Goal: Communication & Community: Answer question/provide support

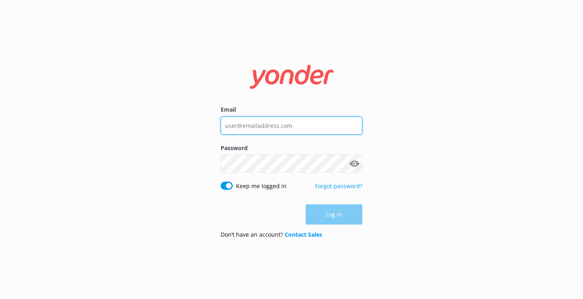
click at [250, 126] on input "Email" at bounding box center [292, 126] width 142 height 18
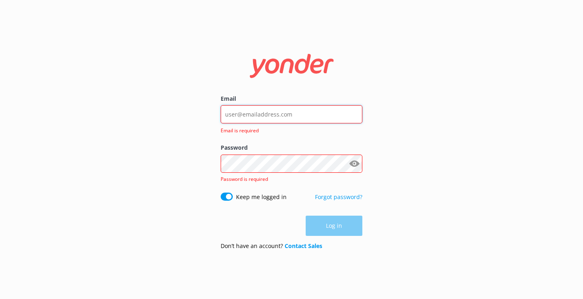
type input "[EMAIL_ADDRESS][DOMAIN_NAME]"
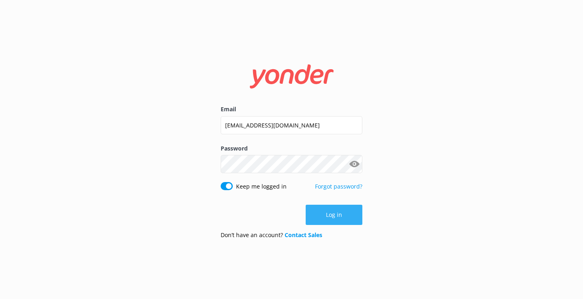
click at [342, 216] on button "Log in" at bounding box center [334, 215] width 57 height 20
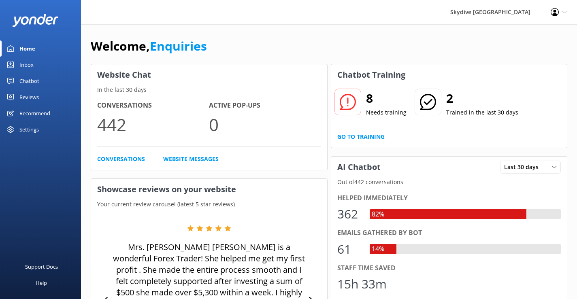
click at [25, 65] on div "Inbox" at bounding box center [26, 65] width 14 height 16
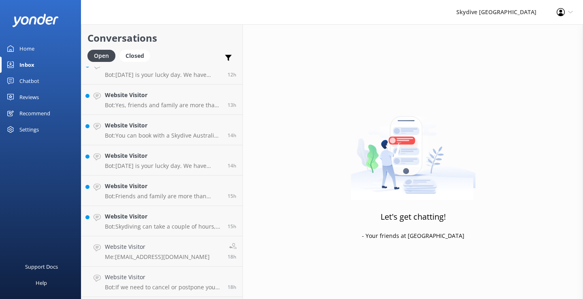
scroll to position [488, 0]
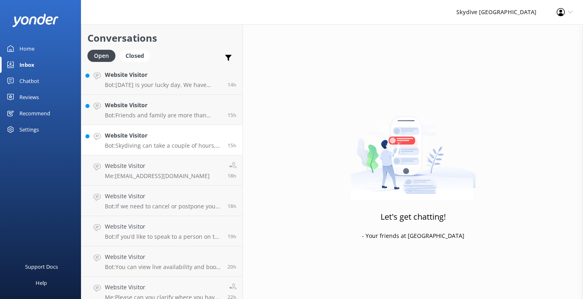
click at [176, 142] on p "Bot: Skydiving can take a couple of hours, but you should set aside 4 - 5 hours…" at bounding box center [163, 145] width 117 height 7
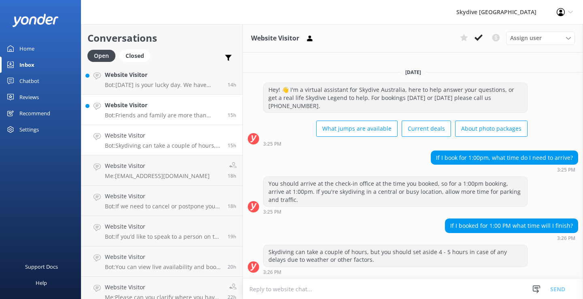
click at [181, 117] on p "Bot: Friends and family are more than welcome to come along and watch, but they…" at bounding box center [163, 115] width 117 height 7
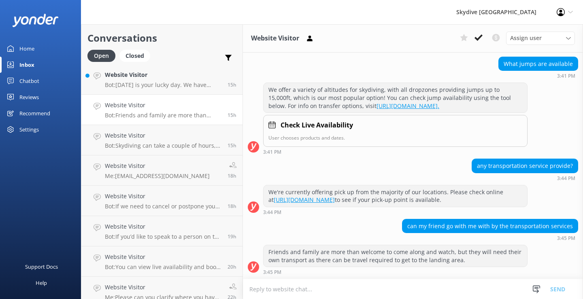
scroll to position [407, 0]
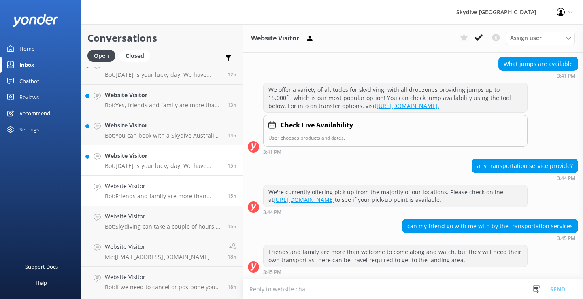
click at [157, 161] on div "Website Visitor Bot: [DATE] is your lucky day. We have exclusive offers when yo…" at bounding box center [163, 160] width 117 height 18
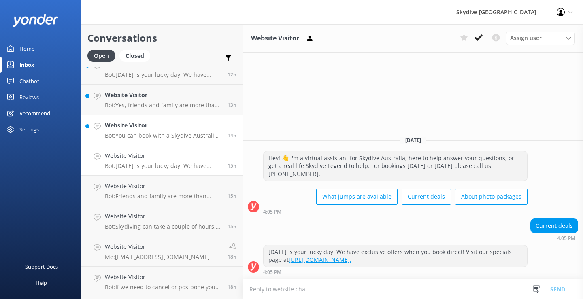
click at [144, 123] on h4 "Website Visitor" at bounding box center [163, 125] width 117 height 9
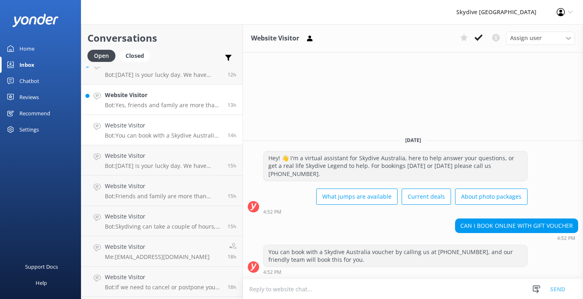
click at [113, 103] on p "Bot: Yes, friends and family are more than welcome to come along and watch. Ple…" at bounding box center [163, 105] width 117 height 7
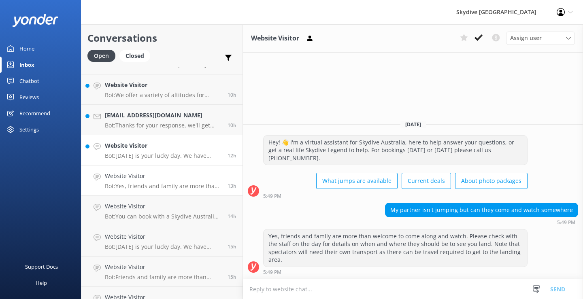
scroll to position [286, 0]
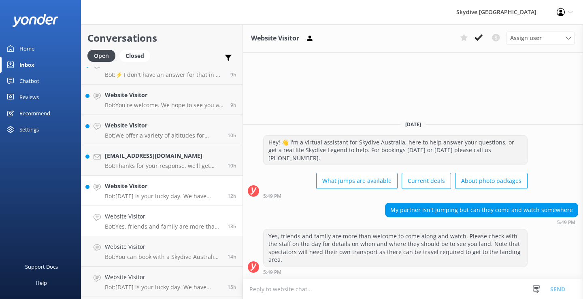
click at [179, 194] on p "Bot: [DATE] is your lucky day. We have exclusive offers when you book direct! V…" at bounding box center [163, 196] width 117 height 7
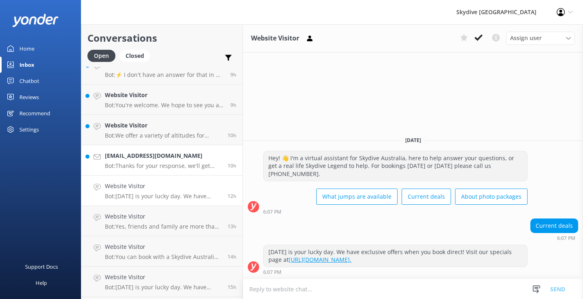
click at [158, 151] on h4 "[EMAIL_ADDRESS][DOMAIN_NAME]" at bounding box center [163, 155] width 117 height 9
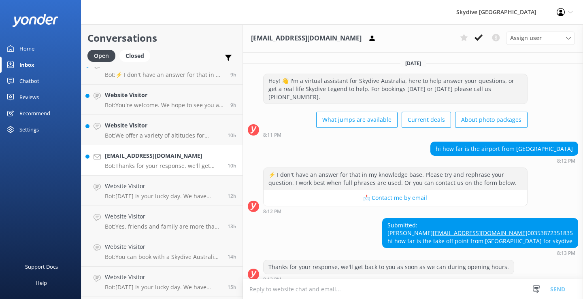
scroll to position [31, 0]
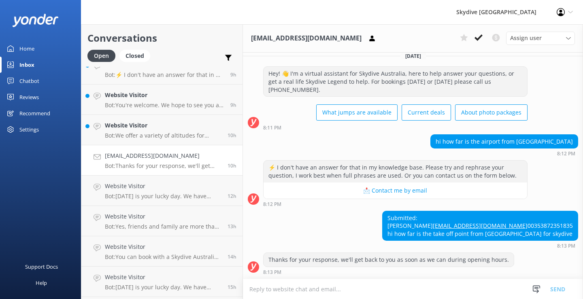
click at [286, 290] on textarea at bounding box center [413, 289] width 340 height 20
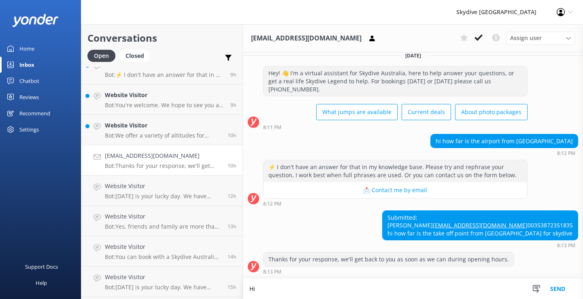
scroll to position [32, 0]
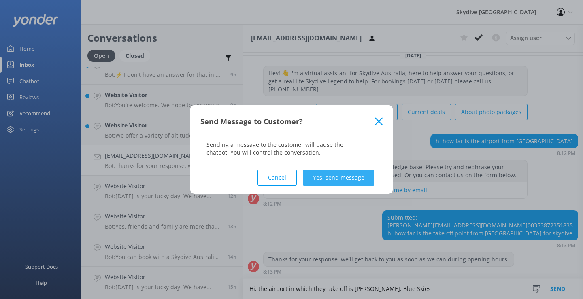
type textarea "Hi, the airport in which they take off is [PERSON_NAME], Blue Skies"
click at [342, 174] on button "Yes, send message" at bounding box center [339, 178] width 72 height 16
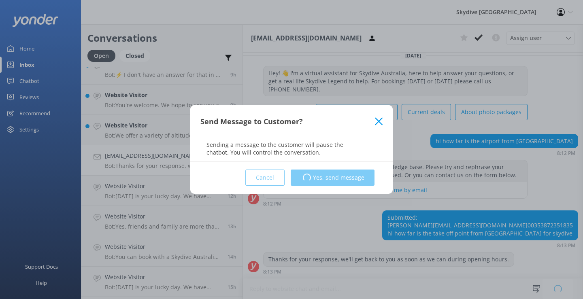
scroll to position [99, 0]
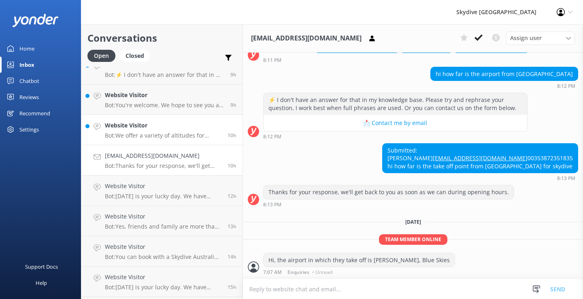
click at [148, 132] on p "Bot: We offer a variety of altitudes for skydiving, with all dropzones providin…" at bounding box center [163, 135] width 117 height 7
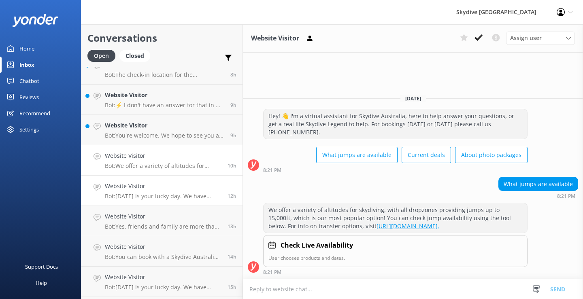
scroll to position [205, 0]
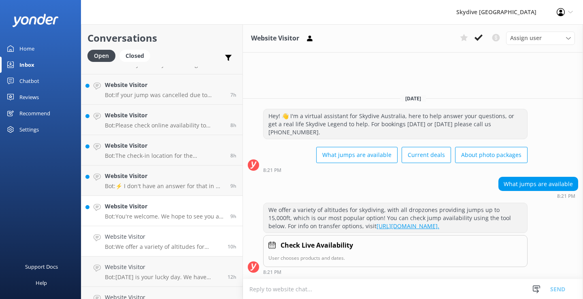
click at [158, 208] on h4 "Website Visitor" at bounding box center [164, 206] width 119 height 9
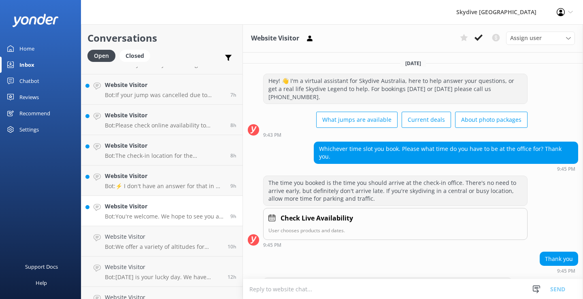
scroll to position [25, 0]
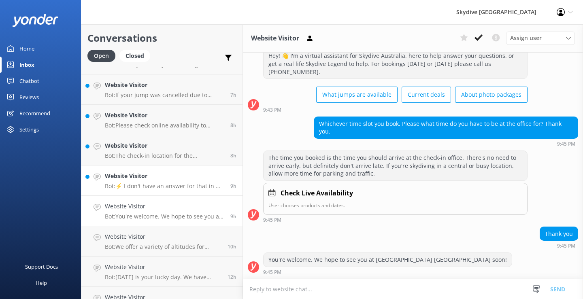
click at [156, 181] on div "Website Visitor Bot: ⚡ I don't have an answer for that in my knowledge base. Pl…" at bounding box center [164, 181] width 119 height 18
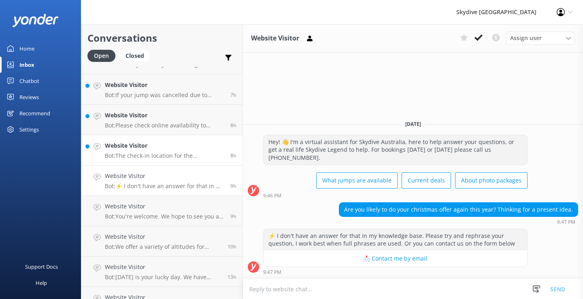
click at [137, 143] on h4 "Website Visitor" at bounding box center [164, 145] width 119 height 9
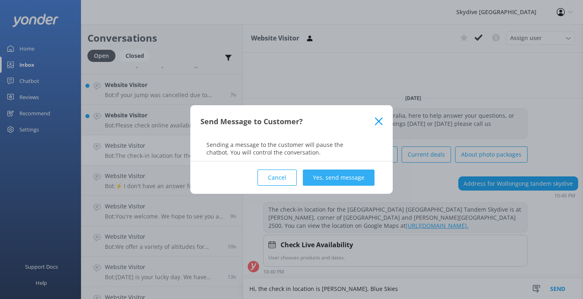
type textarea "Hi, the check in location is [PERSON_NAME], Blue Skies"
click at [344, 182] on button "Yes, send message" at bounding box center [339, 178] width 72 height 16
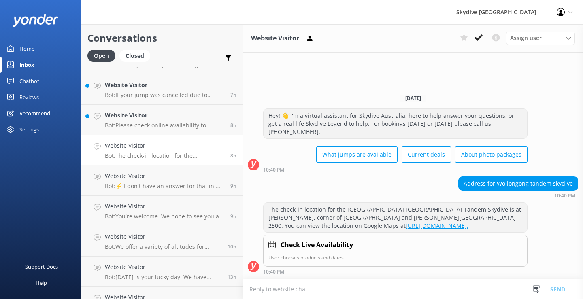
scroll to position [32, 0]
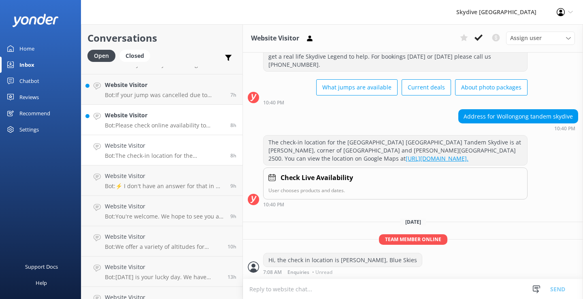
click at [139, 117] on h4 "Website Visitor" at bounding box center [164, 115] width 119 height 9
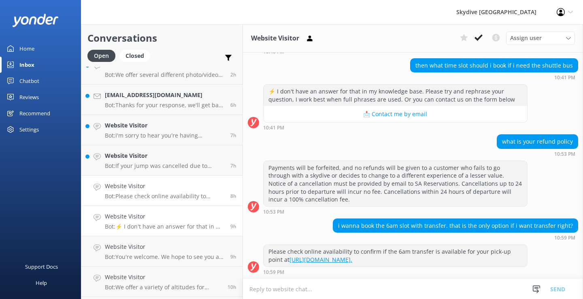
scroll to position [124, 0]
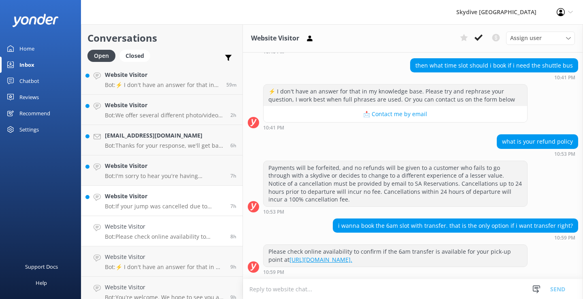
click at [145, 199] on h4 "Website Visitor" at bounding box center [164, 196] width 119 height 9
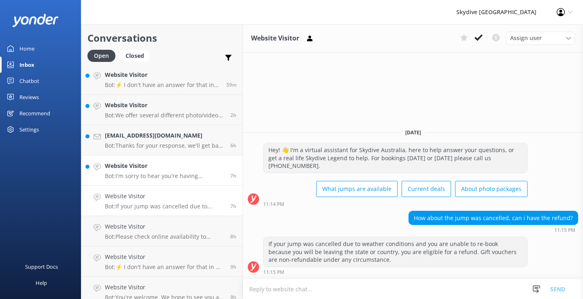
click at [127, 168] on h4 "Website Visitor" at bounding box center [164, 165] width 119 height 9
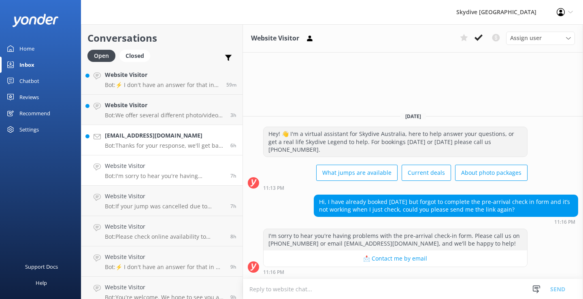
click at [125, 136] on h4 "[EMAIL_ADDRESS][DOMAIN_NAME]" at bounding box center [164, 135] width 119 height 9
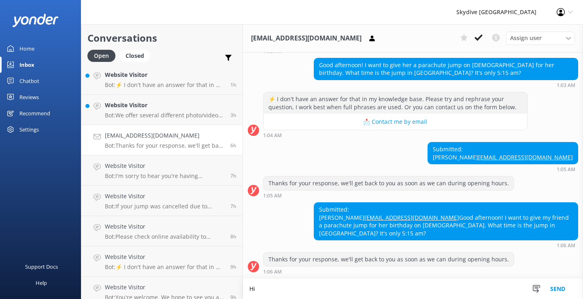
scroll to position [100, 0]
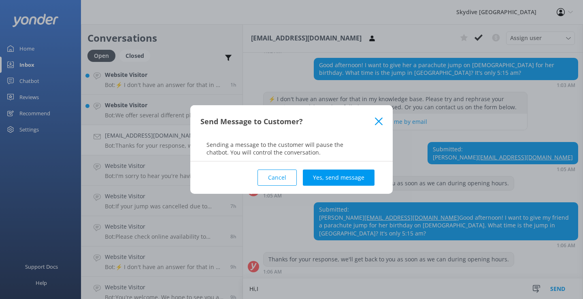
click at [266, 182] on button "Cancel" at bounding box center [276, 178] width 39 height 16
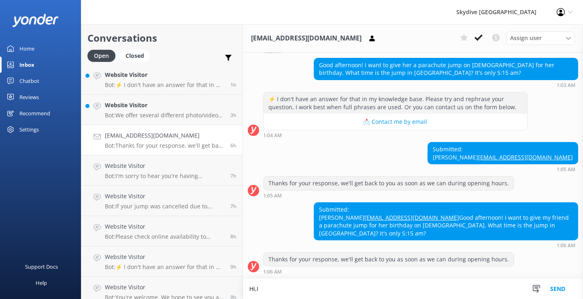
click at [267, 287] on textarea "Hi,I" at bounding box center [413, 289] width 340 height 20
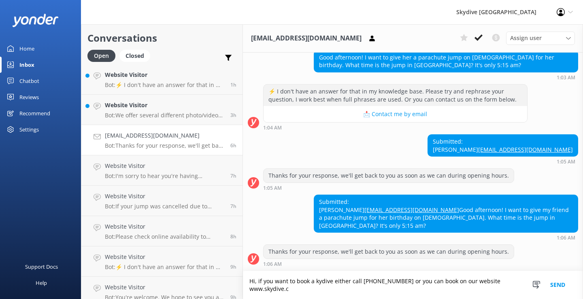
scroll to position [107, 0]
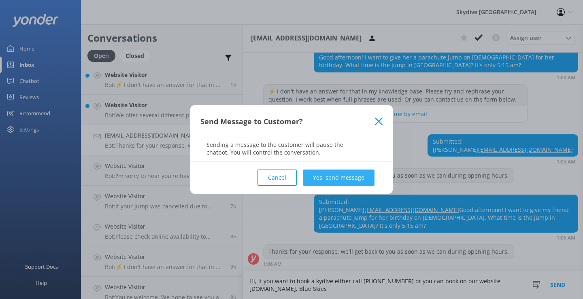
type textarea "Hi, if you want to book a kydive either call [PHONE_NUMBER] or you can book on …"
click at [346, 178] on button "Yes, send message" at bounding box center [339, 178] width 72 height 16
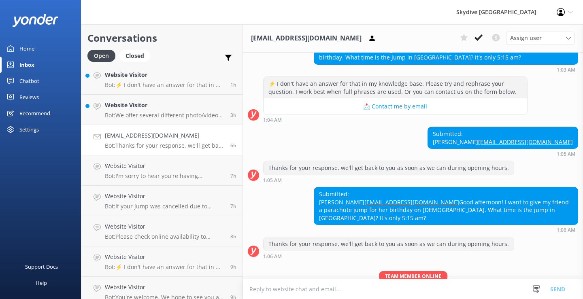
scroll to position [159, 0]
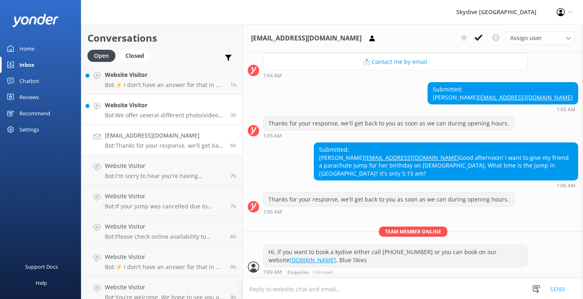
click at [147, 106] on h4 "Website Visitor" at bounding box center [164, 105] width 119 height 9
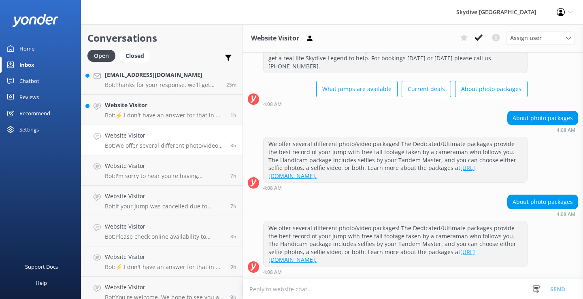
scroll to position [43, 0]
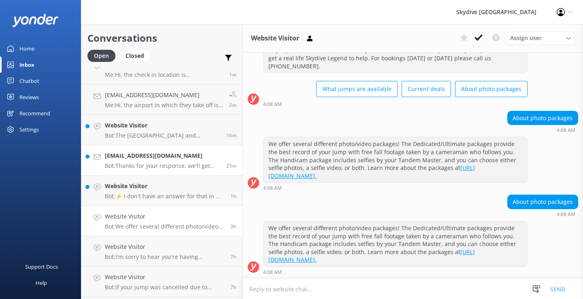
click at [160, 166] on p "Bot: Thanks for your response, we'll get back to you as soon as we can during o…" at bounding box center [162, 165] width 115 height 7
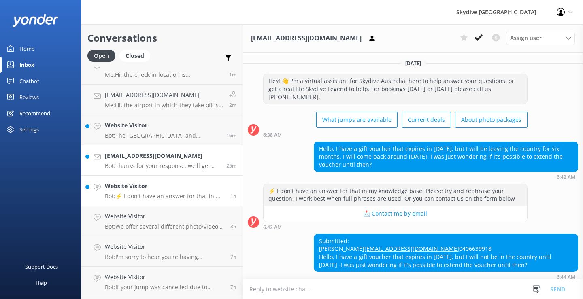
scroll to position [47, 0]
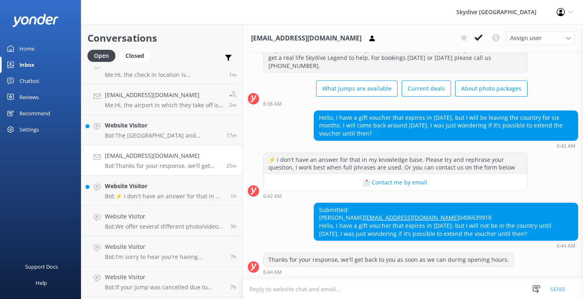
click at [314, 291] on textarea at bounding box center [413, 289] width 340 height 20
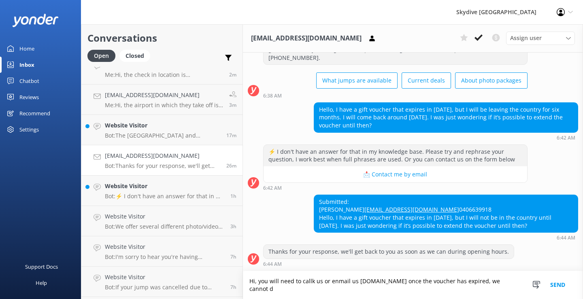
scroll to position [55, 0]
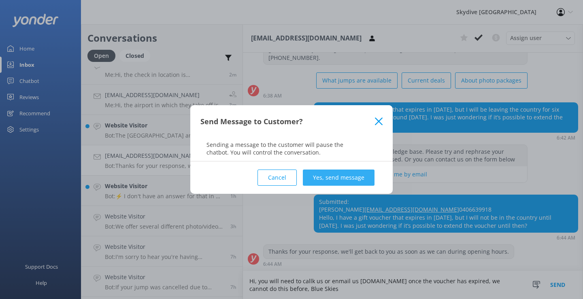
type textarea "Hi, you will need to callk us or enmail us [DOMAIN_NAME] once the voucher has e…"
click at [359, 177] on button "Yes, send message" at bounding box center [339, 178] width 72 height 16
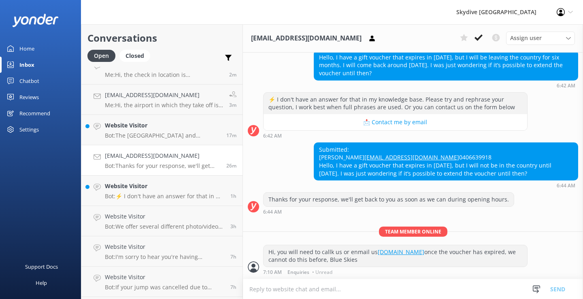
scroll to position [107, 0]
click at [170, 187] on h4 "Website Visitor" at bounding box center [164, 186] width 119 height 9
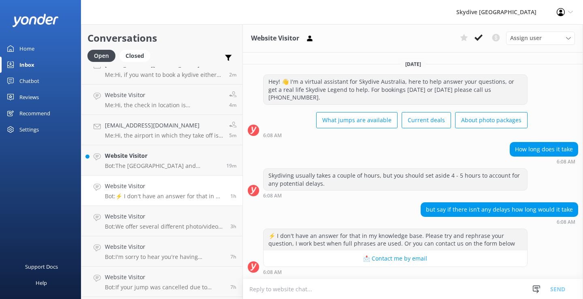
click at [321, 293] on textarea at bounding box center [413, 289] width 340 height 20
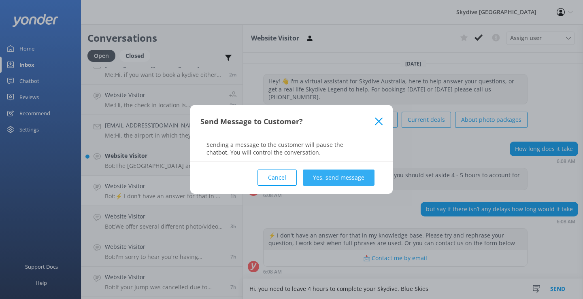
type textarea "Hi, you need to leave 4 hours to complete your Skydive, Blue Skies"
click at [346, 170] on button "Yes, send message" at bounding box center [339, 178] width 72 height 16
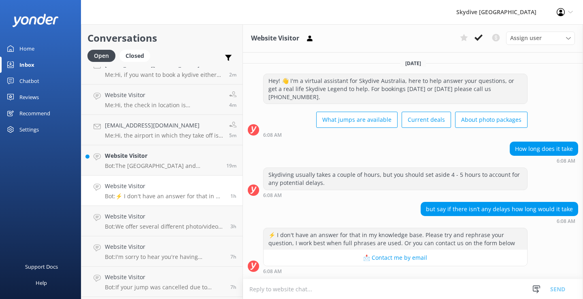
scroll to position [52, 0]
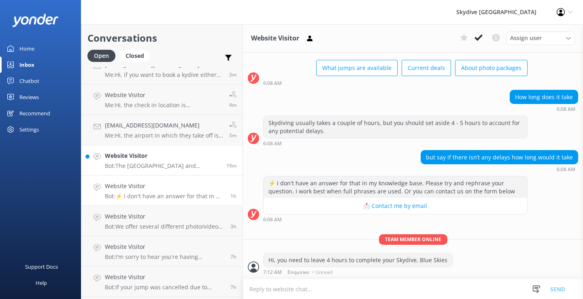
click at [127, 165] on p "Bot: The [GEOGRAPHIC_DATA] and Rockingham skydive locations are no longer opera…" at bounding box center [162, 165] width 115 height 7
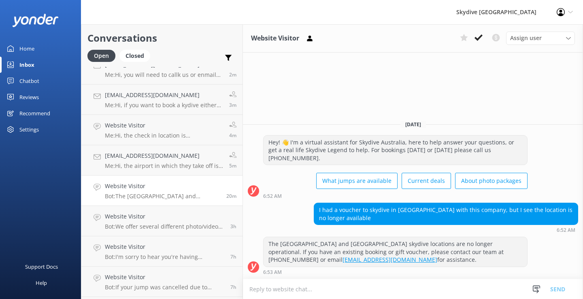
click at [315, 291] on textarea at bounding box center [413, 289] width 340 height 20
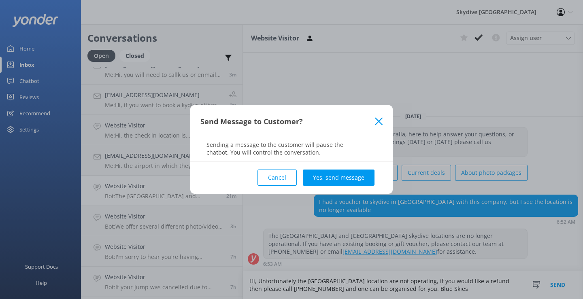
click at [381, 125] on div "Send Message to Customer?" at bounding box center [291, 121] width 202 height 32
click at [278, 175] on button "Cancel" at bounding box center [276, 178] width 39 height 16
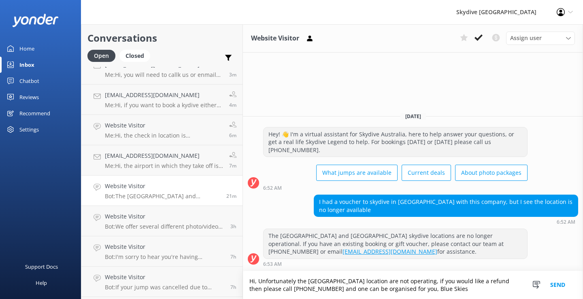
click at [352, 281] on textarea "Hi, Unfortunately the [GEOGRAPHIC_DATA] location are not operating, if you woul…" at bounding box center [413, 285] width 340 height 28
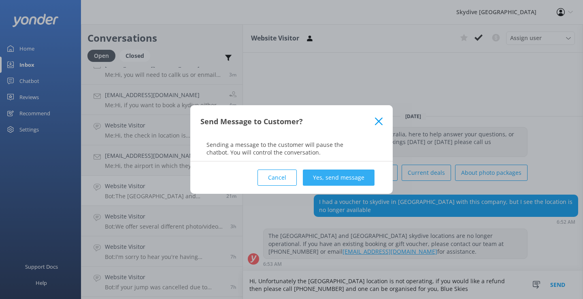
type textarea "Hi, Unfortunately the [GEOGRAPHIC_DATA] location is not operating, if you would…"
click at [337, 170] on button "Yes, send message" at bounding box center [339, 178] width 72 height 16
